Goal: Information Seeking & Learning: Learn about a topic

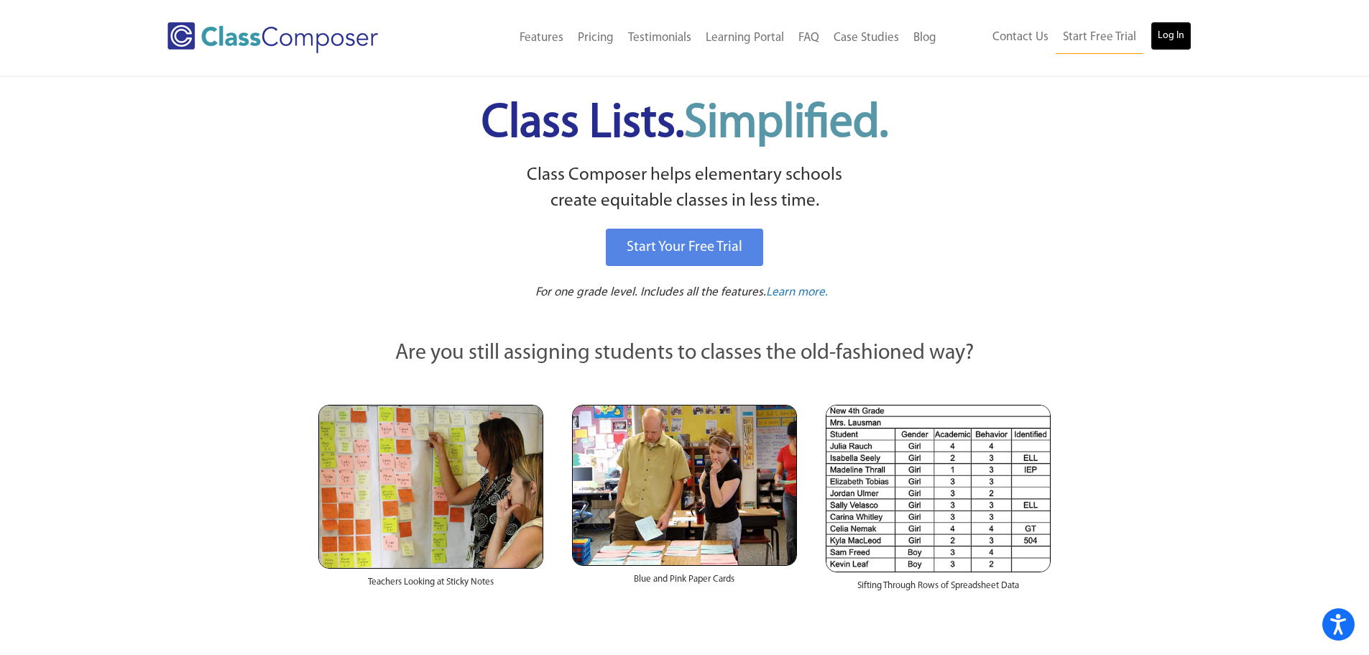
click at [1165, 36] on link "Log In" at bounding box center [1170, 36] width 41 height 29
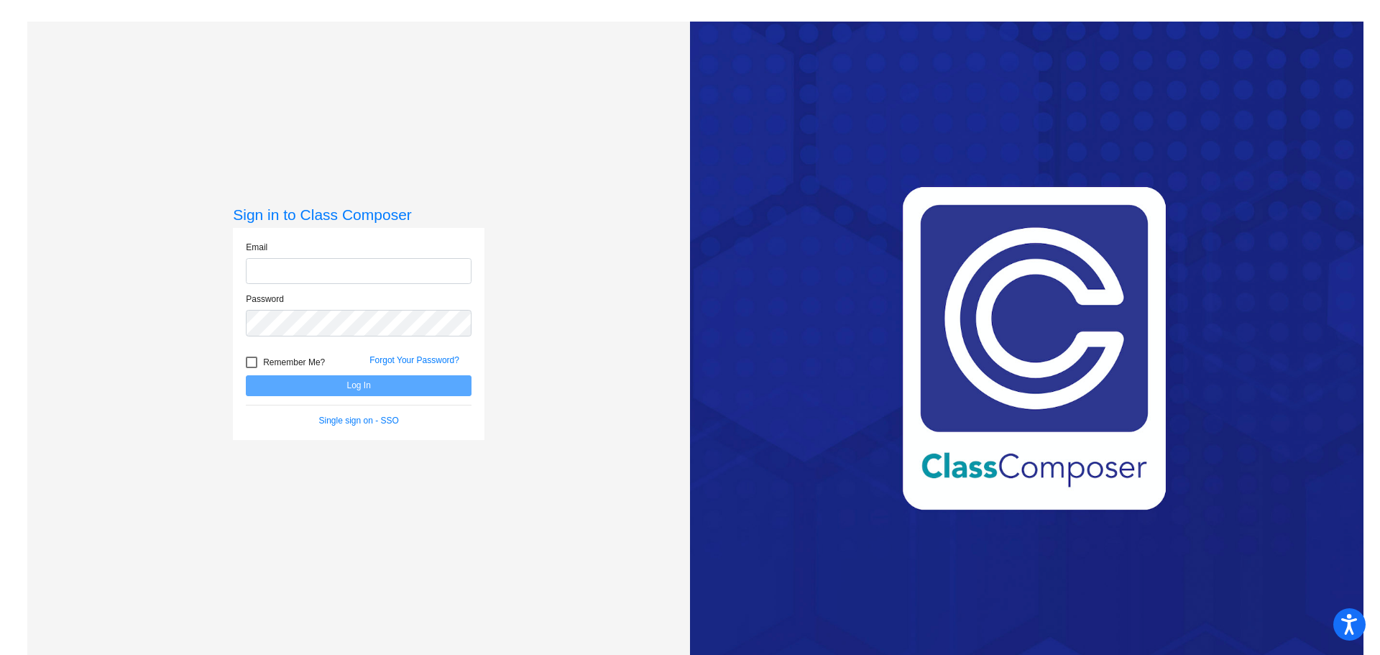
type input "[EMAIL_ADDRESS][DOMAIN_NAME]"
click at [365, 386] on button "Log In" at bounding box center [359, 385] width 226 height 21
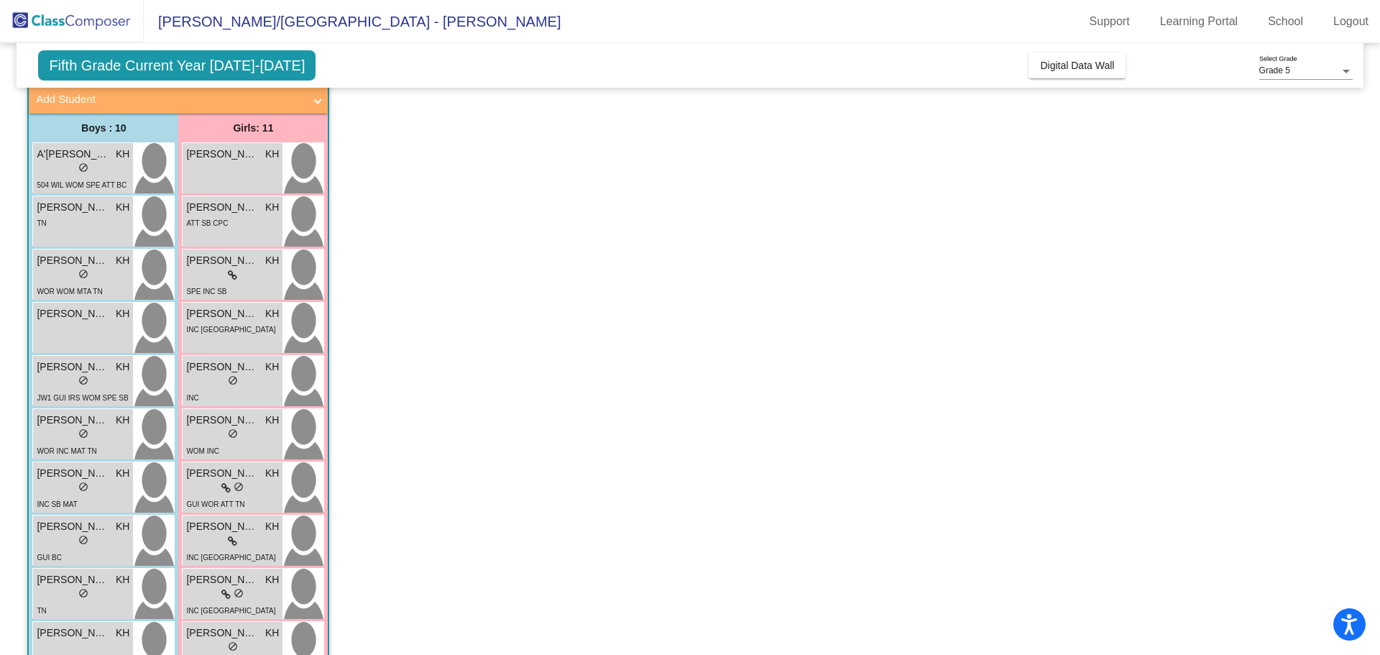
scroll to position [1006, 0]
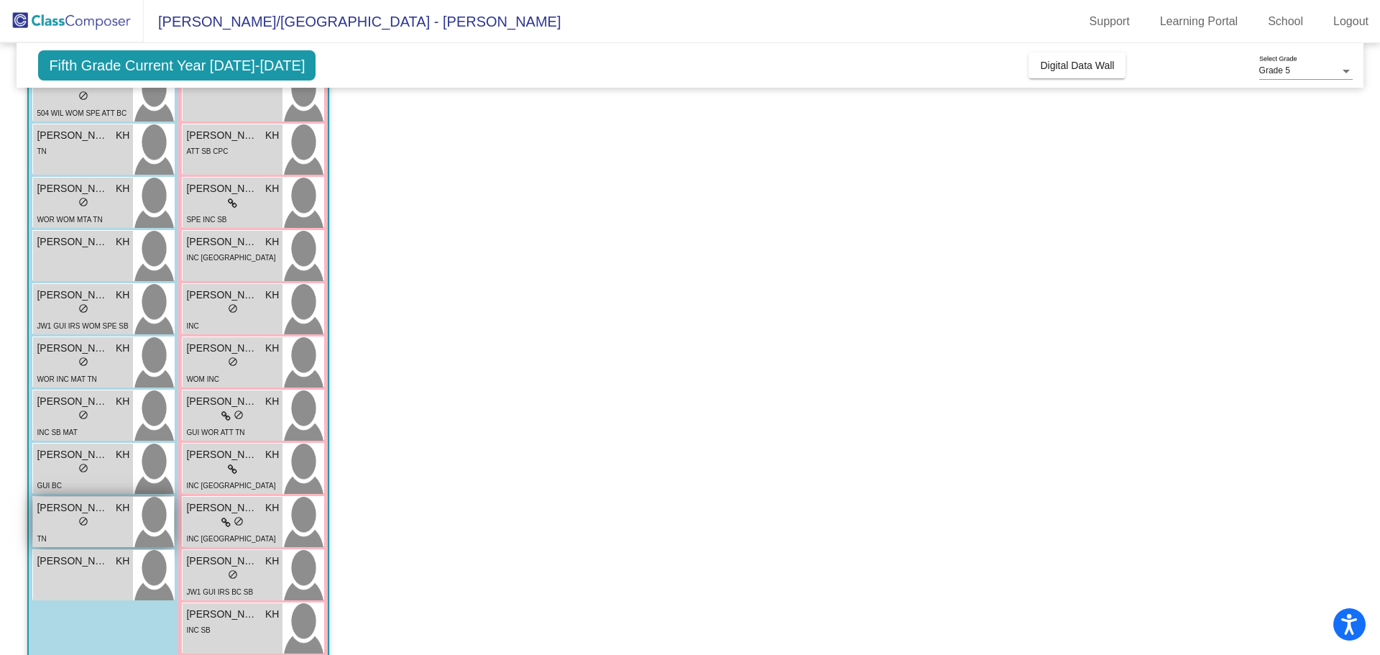
click at [94, 508] on span "[PERSON_NAME]" at bounding box center [73, 507] width 72 height 15
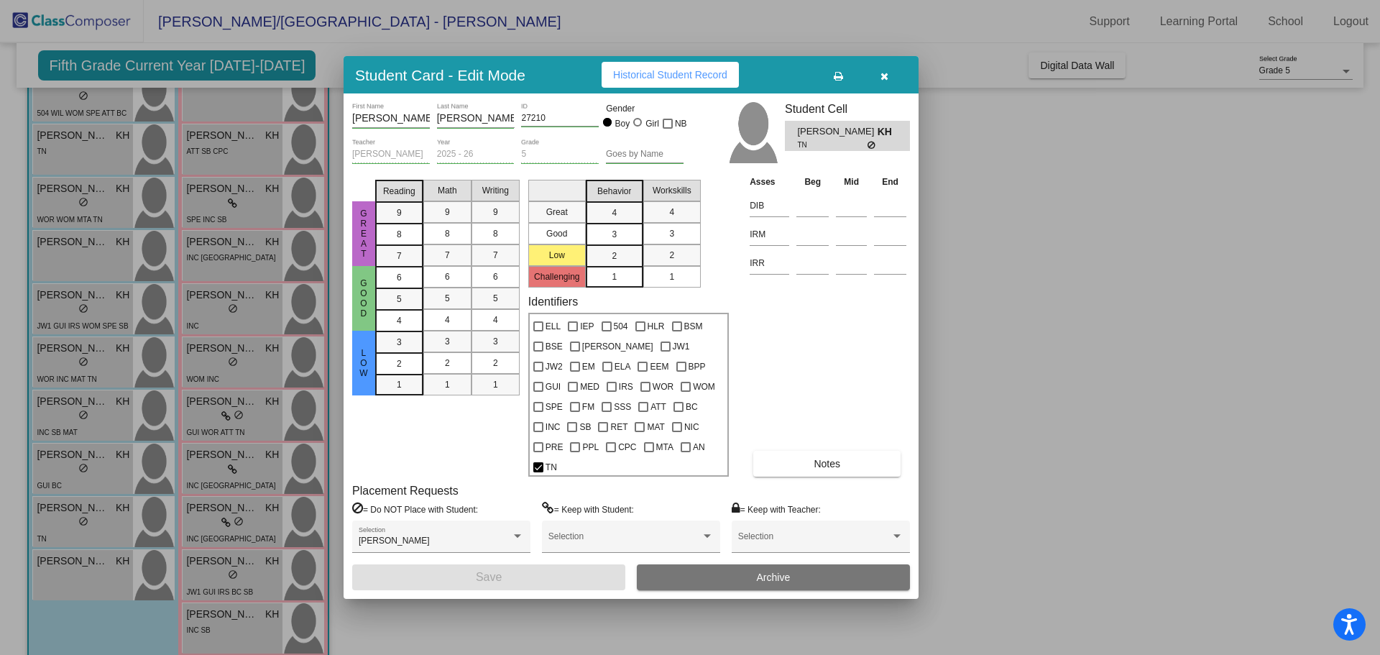
click at [1144, 302] on div at bounding box center [690, 327] width 1380 height 655
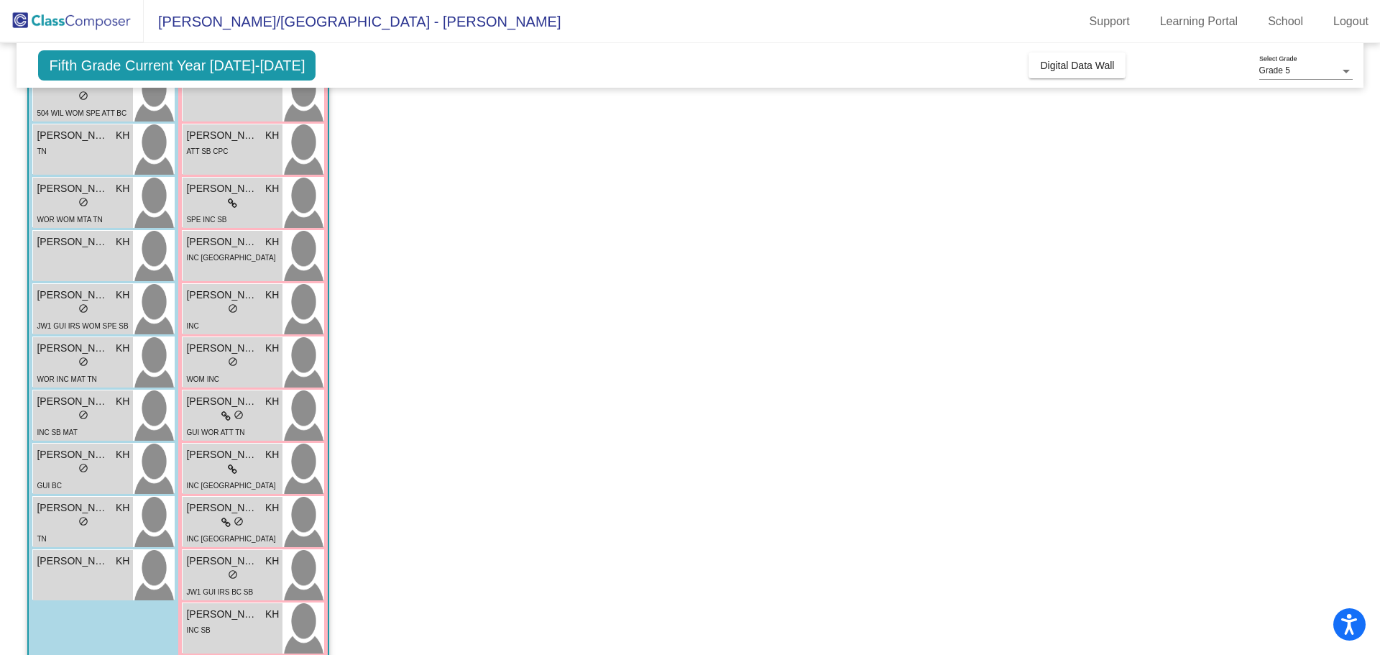
click at [223, 63] on span "Fifth Grade Current Year [DATE]-[DATE]" at bounding box center [176, 65] width 277 height 30
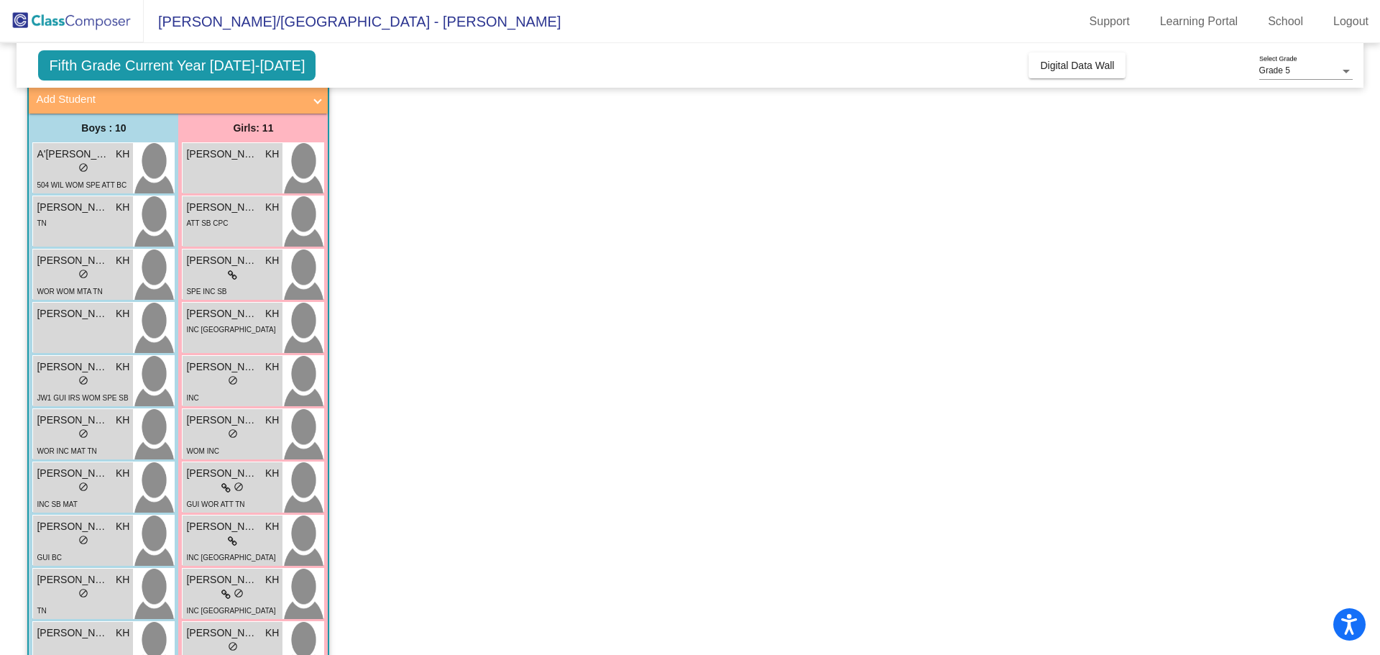
scroll to position [790, 0]
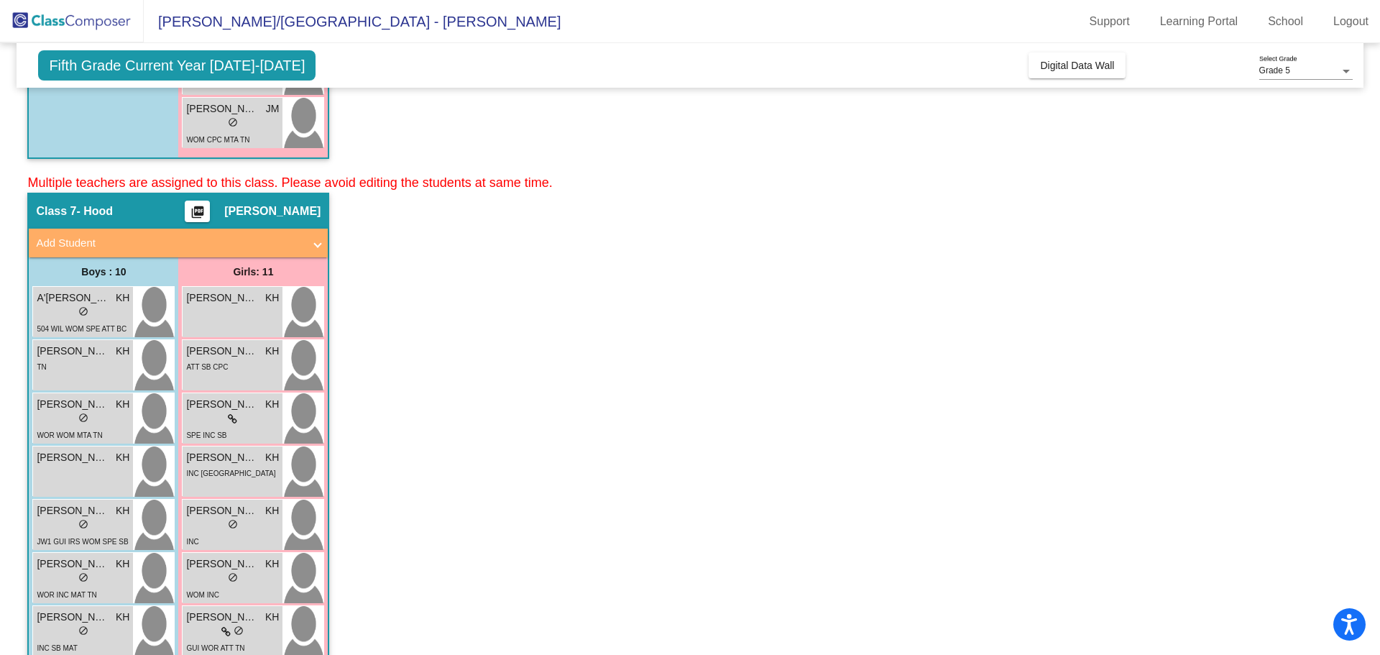
click at [146, 58] on span "Fifth Grade Current Year [DATE]-[DATE]" at bounding box center [176, 65] width 277 height 30
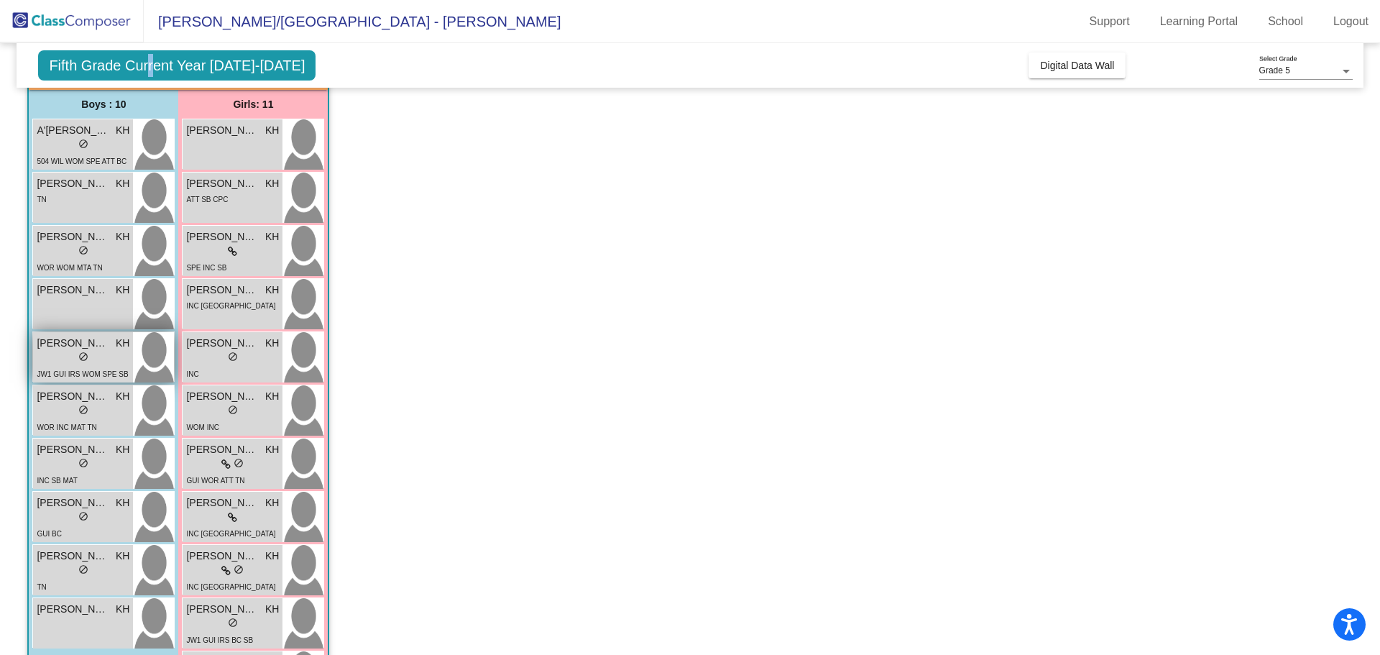
scroll to position [934, 0]
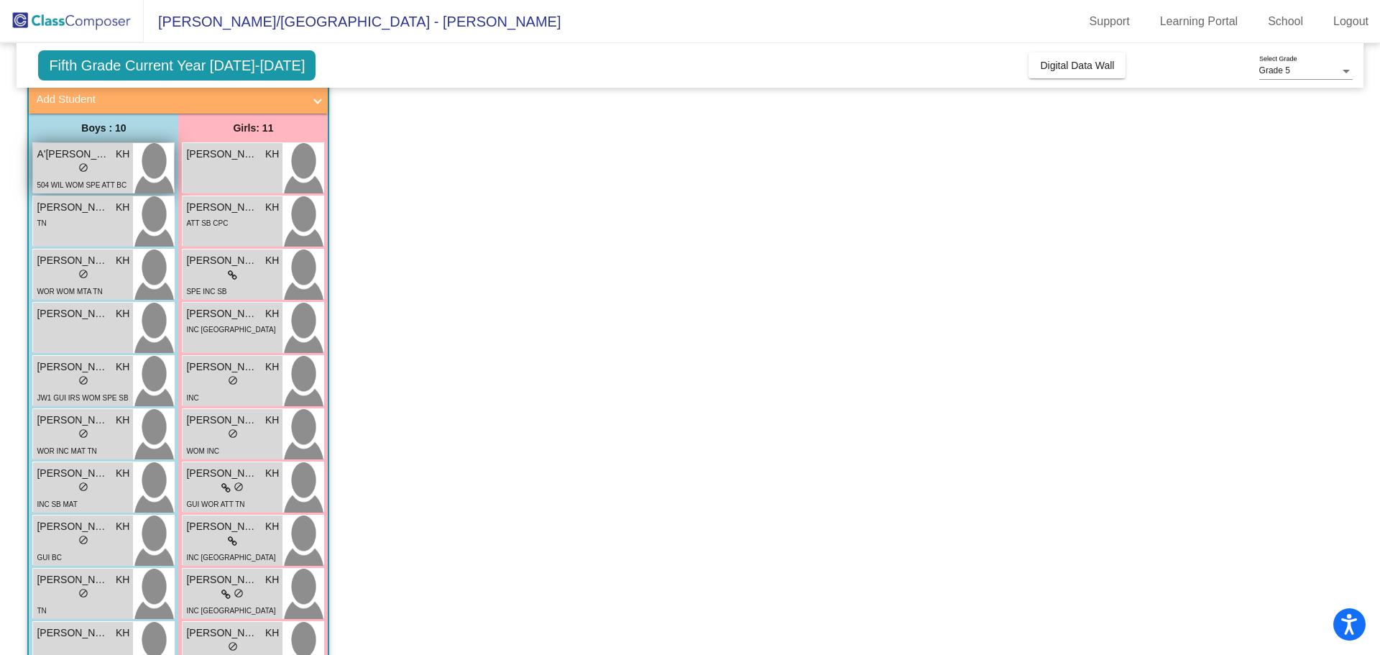
click at [78, 162] on div "lock do_not_disturb_alt" at bounding box center [83, 169] width 10 height 15
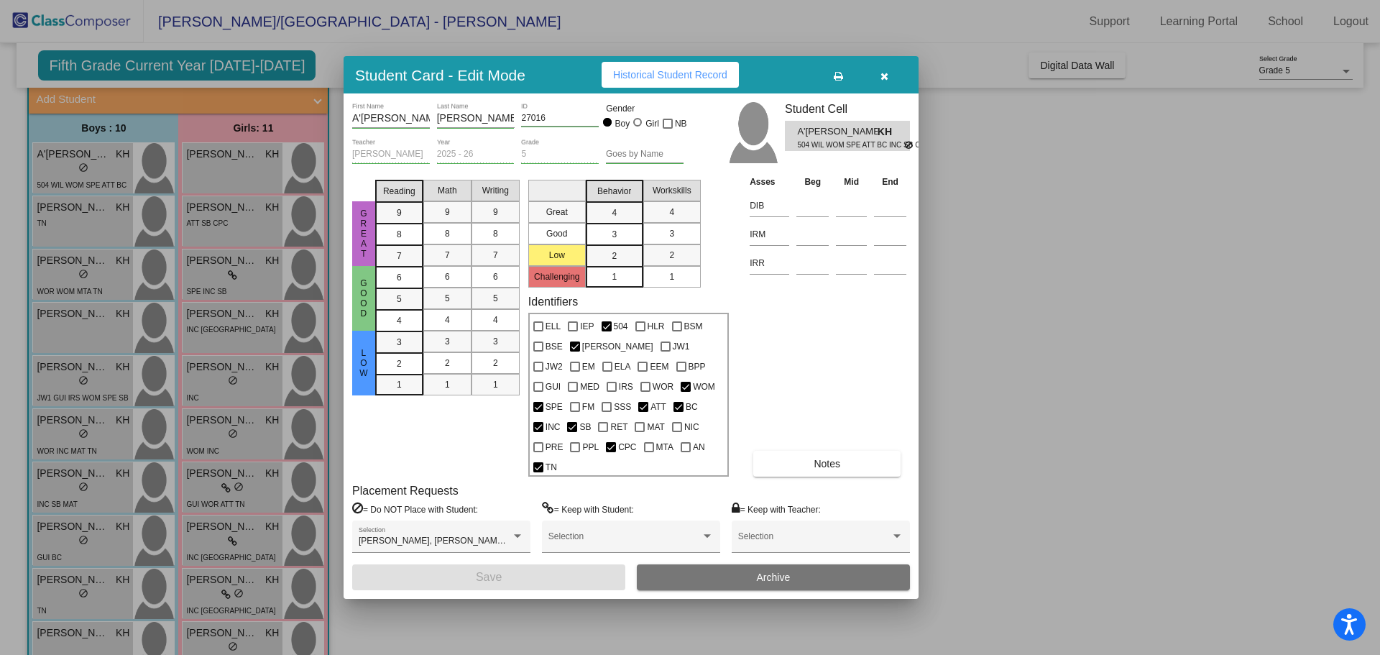
click at [679, 80] on span "Historical Student Record" at bounding box center [670, 74] width 114 height 11
click at [885, 81] on icon "button" at bounding box center [884, 76] width 8 height 10
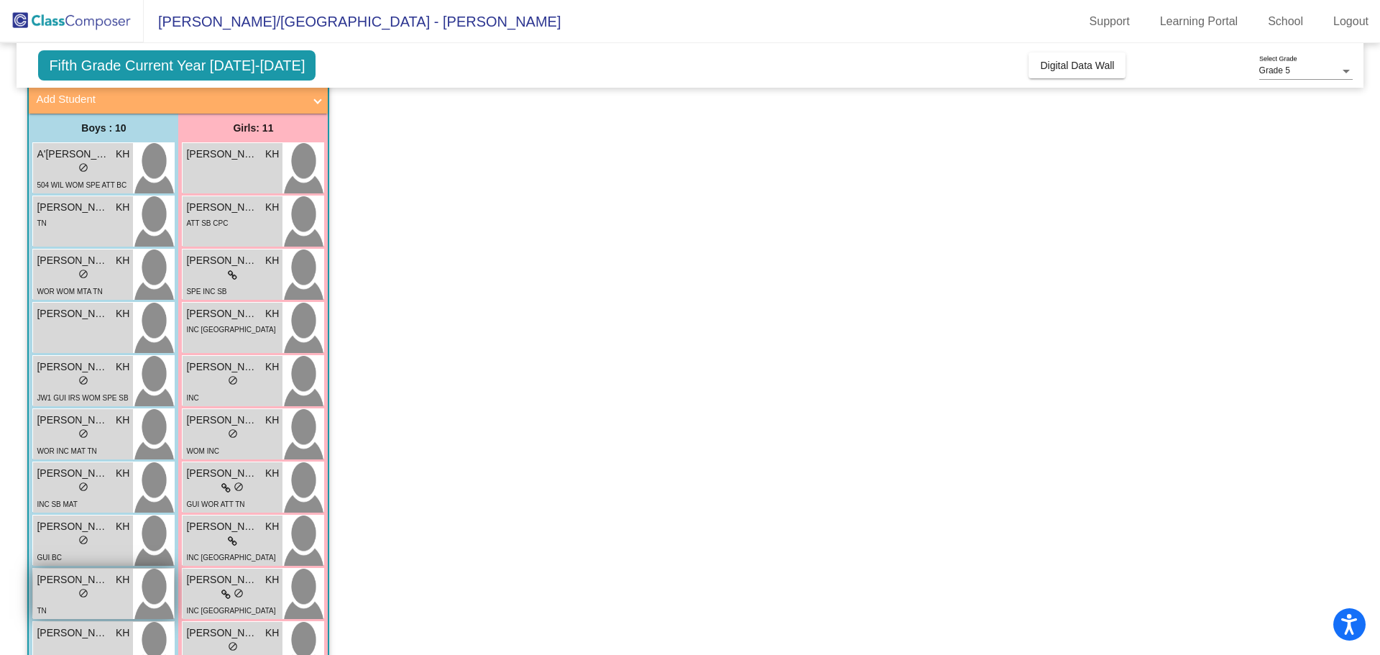
click at [88, 589] on span "do_not_disturb_alt" at bounding box center [83, 593] width 10 height 10
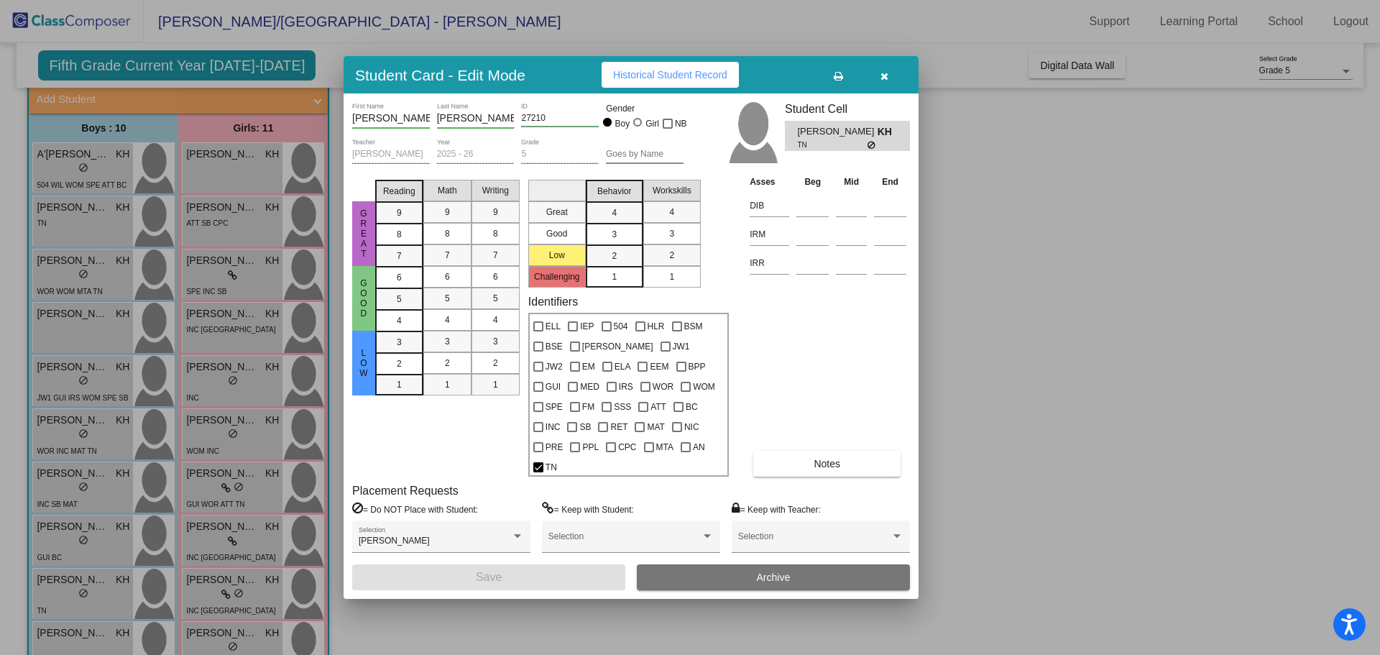
click at [683, 78] on button "Historical Student Record" at bounding box center [669, 75] width 137 height 26
click at [78, 249] on div at bounding box center [690, 327] width 1380 height 655
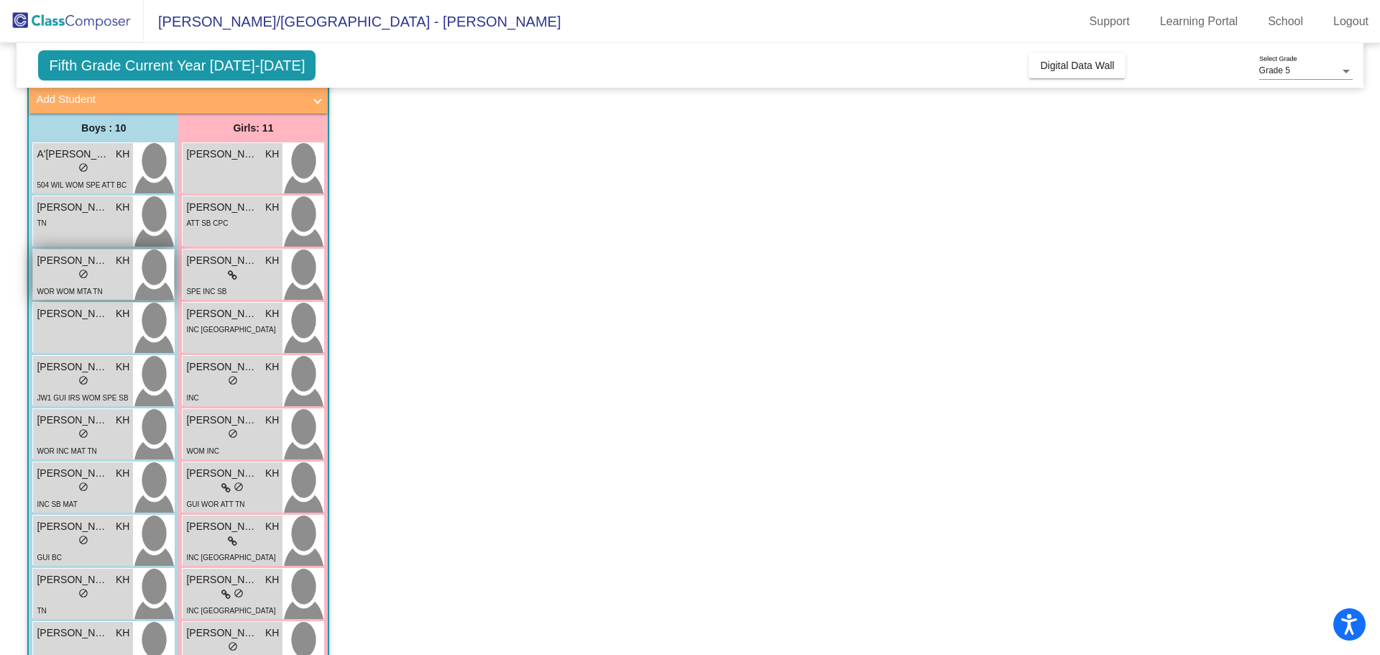
click at [83, 261] on span "[PERSON_NAME]" at bounding box center [73, 260] width 72 height 15
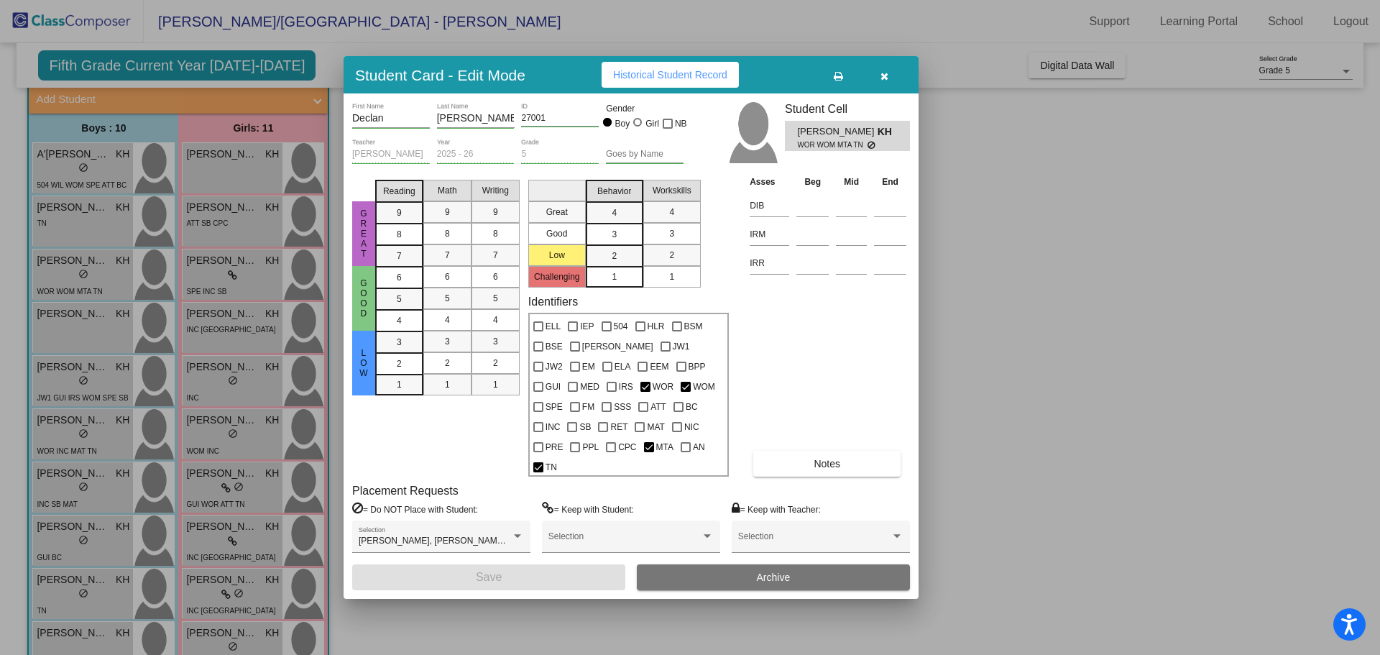
click at [657, 80] on span "Historical Student Record" at bounding box center [670, 74] width 114 height 11
click at [883, 81] on icon "button" at bounding box center [884, 76] width 8 height 10
